Goal: Information Seeking & Learning: Learn about a topic

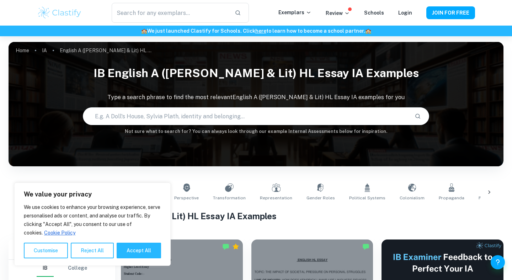
click at [183, 111] on input "text" at bounding box center [246, 116] width 326 height 20
type input "to what extent"
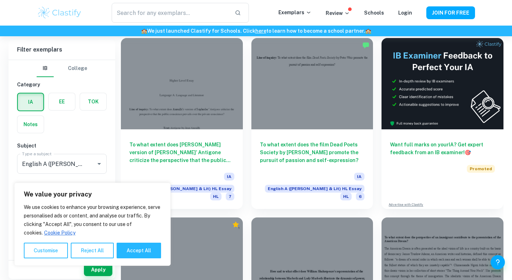
scroll to position [204, 0]
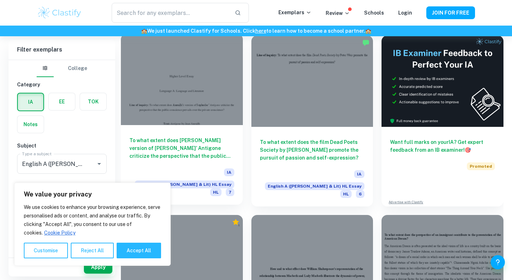
click at [219, 100] on div at bounding box center [182, 79] width 122 height 91
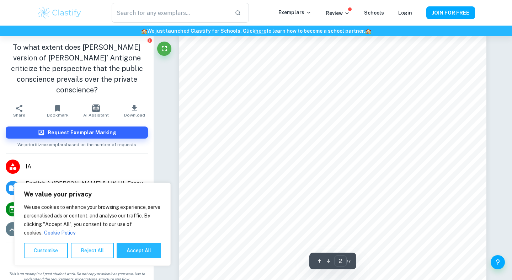
scroll to position [502, 0]
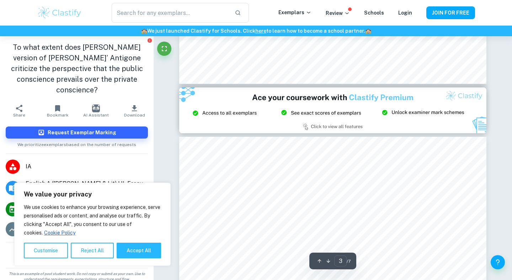
type input "2"
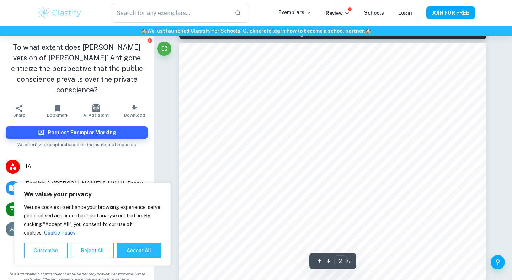
scroll to position [488, 0]
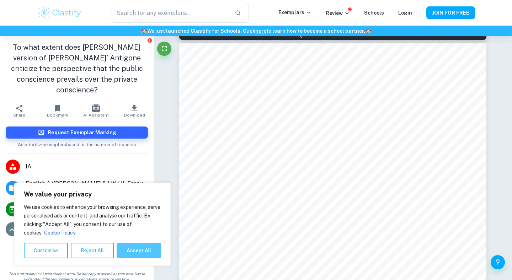
click at [147, 248] on button "Accept All" at bounding box center [139, 251] width 44 height 16
checkbox input "true"
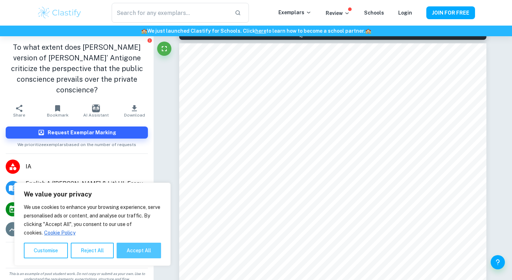
checkbox input "true"
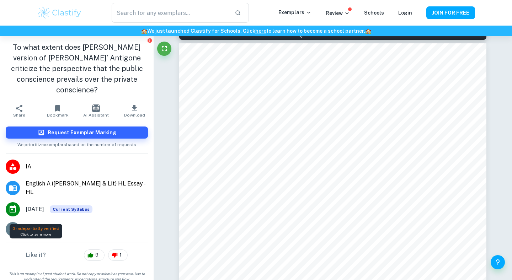
click at [35, 227] on icon at bounding box center [35, 229] width 5 height 5
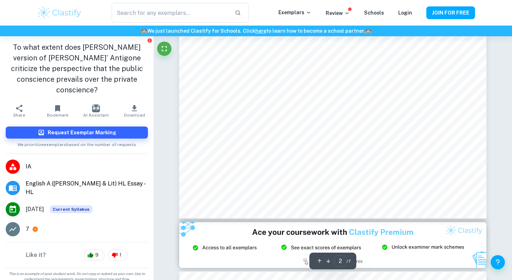
scroll to position [771, 0]
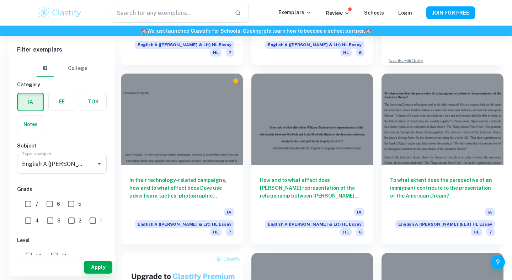
scroll to position [351, 0]
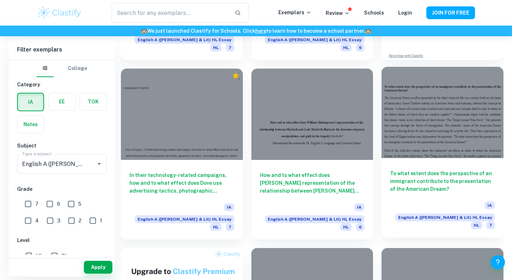
click at [431, 170] on h6 "To what extent does the perspective of an immigrant contribute to the presentat…" at bounding box center [442, 181] width 105 height 23
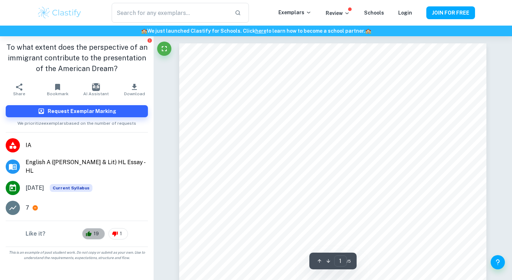
click at [94, 234] on span "19" at bounding box center [96, 234] width 13 height 7
click at [326, 137] on div at bounding box center [332, 242] width 307 height 398
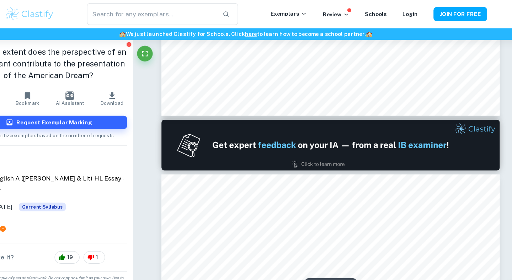
type input "1"
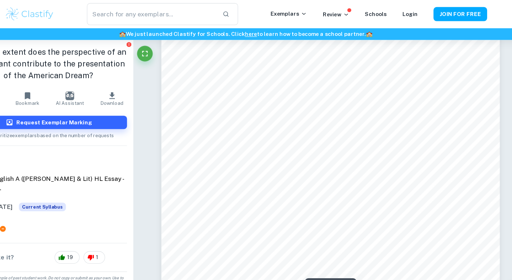
scroll to position [47, 0]
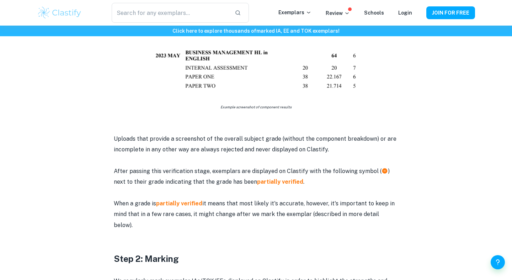
scroll to position [475, 0]
